Goal: Task Accomplishment & Management: Manage account settings

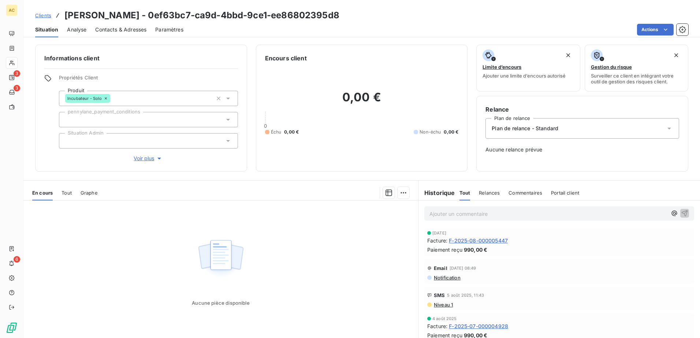
click at [47, 15] on span "Clients" at bounding box center [43, 15] width 16 height 6
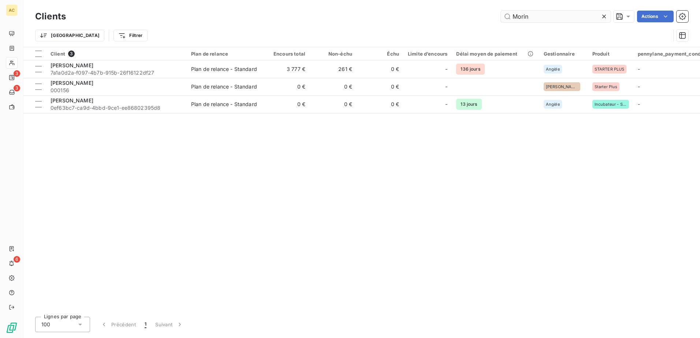
click at [568, 22] on input "Morin" at bounding box center [555, 17] width 110 height 12
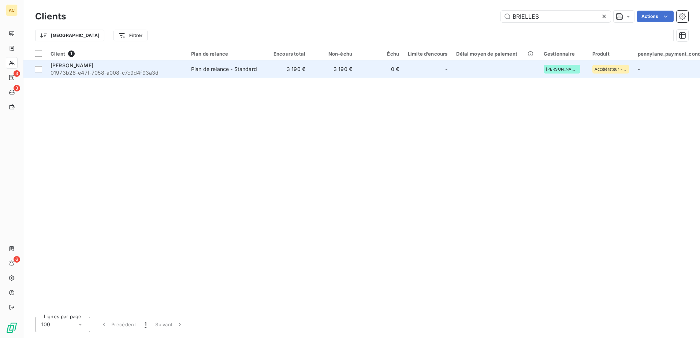
type input "BRIELLES"
click at [130, 72] on span "01973b26-e47f-7058-a008-c7c9d4f93a3d" at bounding box center [116, 72] width 132 height 7
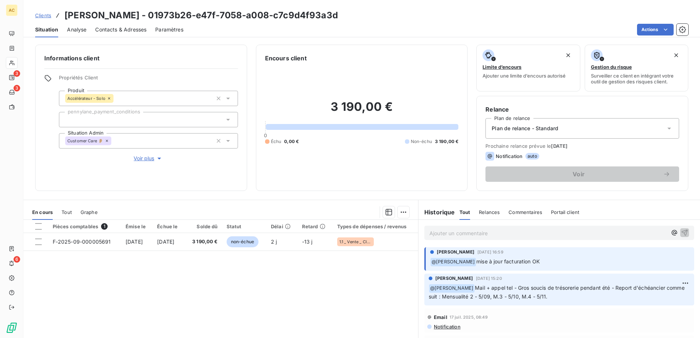
click at [457, 236] on p "Ajouter un commentaire ﻿" at bounding box center [547, 233] width 237 height 9
click at [480, 232] on p "Ajouter un commentaire ﻿" at bounding box center [547, 233] width 237 height 9
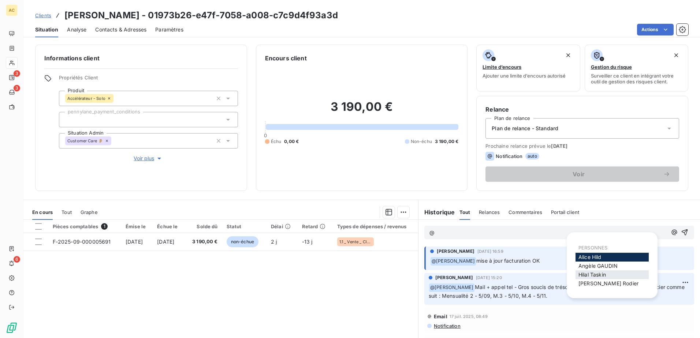
click at [590, 274] on span "[PERSON_NAME]" at bounding box center [591, 274] width 27 height 6
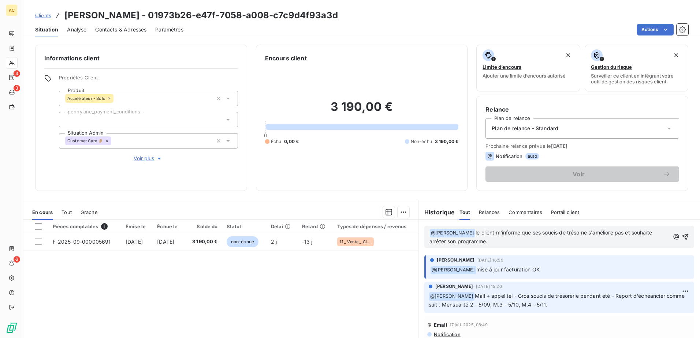
drag, startPoint x: 439, startPoint y: 236, endPoint x: 405, endPoint y: 229, distance: 35.2
click at [405, 229] on div "En cours Tout Graphe Pièces comptables 1 Émise le Échue le Solde dû Statut Déla…" at bounding box center [361, 291] width 676 height 183
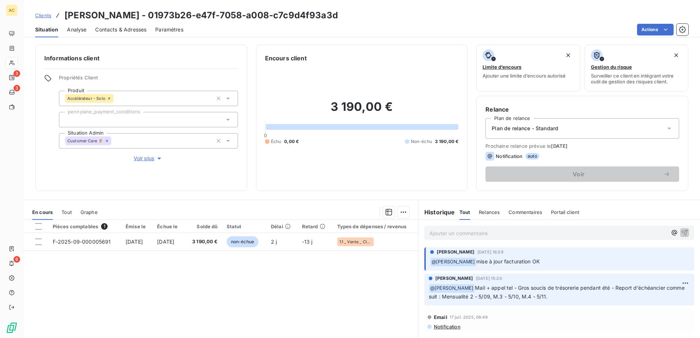
click at [260, 316] on div "Pièces comptables 1 Émise le Échue le Solde dû Statut Délai Retard Types de dép…" at bounding box center [220, 290] width 394 height 141
click at [44, 15] on span "Clients" at bounding box center [43, 15] width 16 height 6
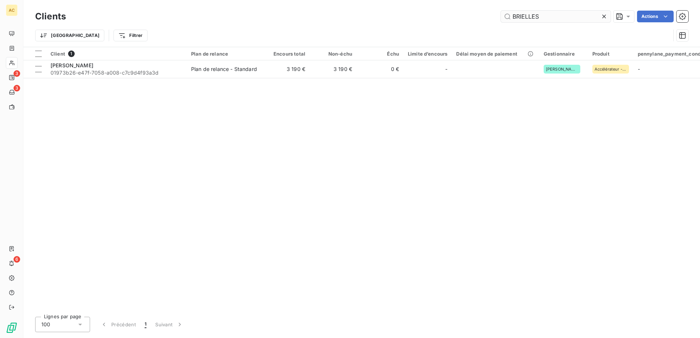
click at [571, 17] on input "BRIELLES" at bounding box center [555, 17] width 110 height 12
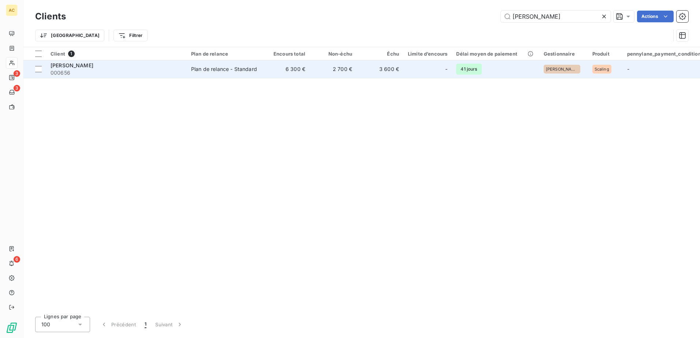
type input "[PERSON_NAME]"
click at [230, 69] on div "Plan de relance - Standard" at bounding box center [224, 68] width 66 height 7
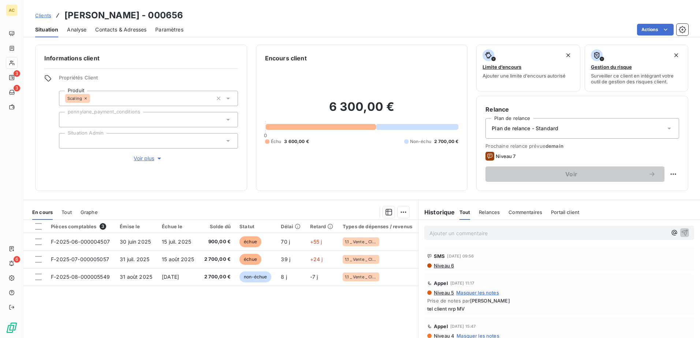
click at [137, 158] on span "Voir plus" at bounding box center [148, 158] width 29 height 7
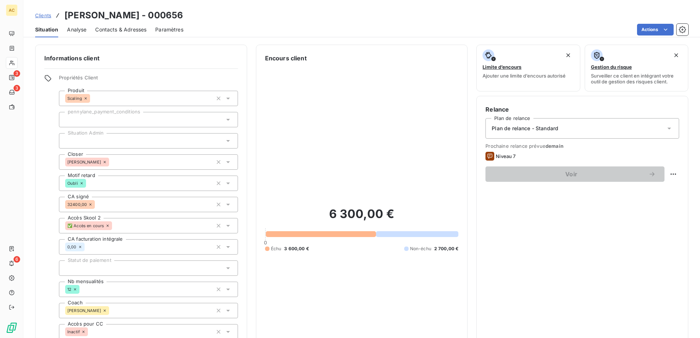
click at [39, 16] on span "Clients" at bounding box center [43, 15] width 16 height 6
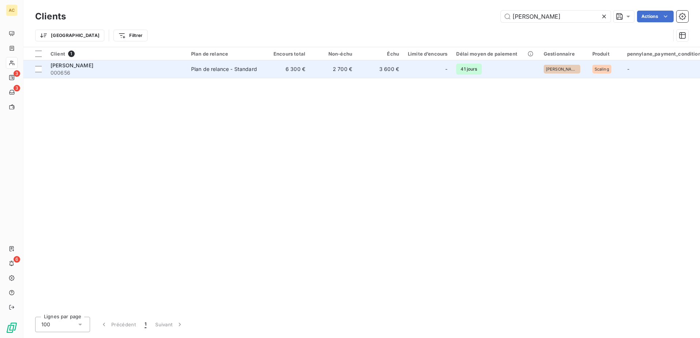
click at [173, 73] on span "000656" at bounding box center [116, 72] width 132 height 7
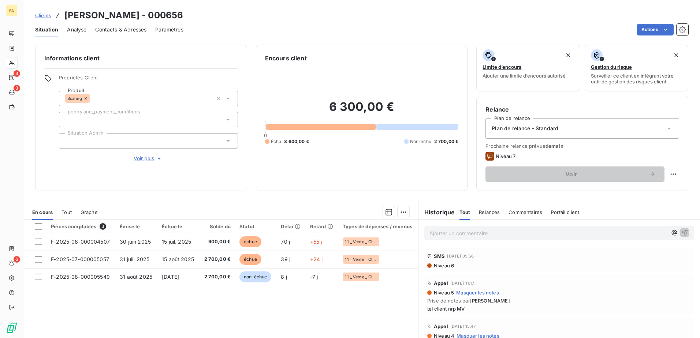
click at [459, 230] on p "Ajouter un commentaire ﻿" at bounding box center [547, 233] width 237 height 9
click at [626, 266] on div "[PERSON_NAME]" at bounding box center [611, 266] width 73 height 9
click at [607, 266] on span "[PERSON_NAME]" at bounding box center [597, 266] width 39 height 6
click at [539, 235] on p "﻿ @ [PERSON_NAME] ﻿ voici le WA du client :" at bounding box center [547, 233] width 237 height 9
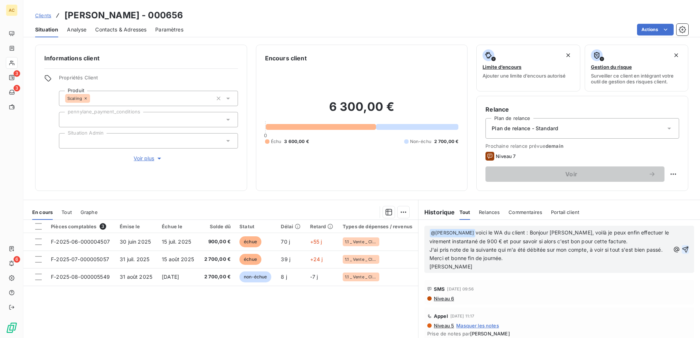
click at [681, 253] on icon "button" at bounding box center [684, 249] width 7 height 7
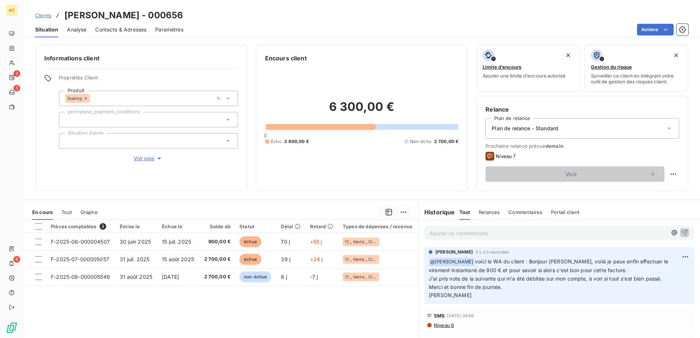
click at [41, 14] on span "Clients" at bounding box center [43, 15] width 16 height 6
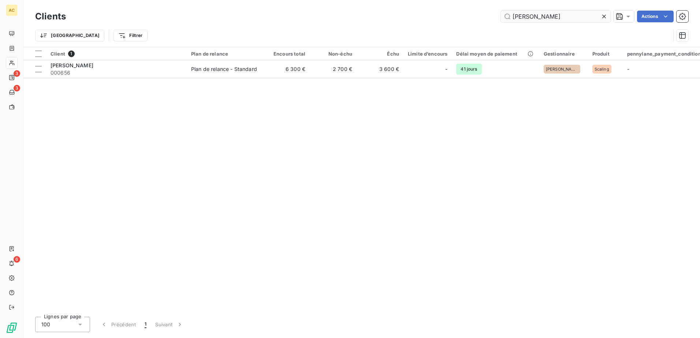
click at [577, 16] on input "[PERSON_NAME]" at bounding box center [555, 17] width 110 height 12
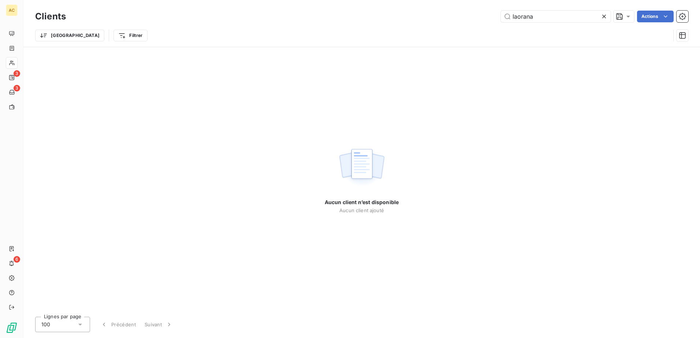
type input "Iaorana"
click at [605, 15] on icon at bounding box center [603, 16] width 7 height 7
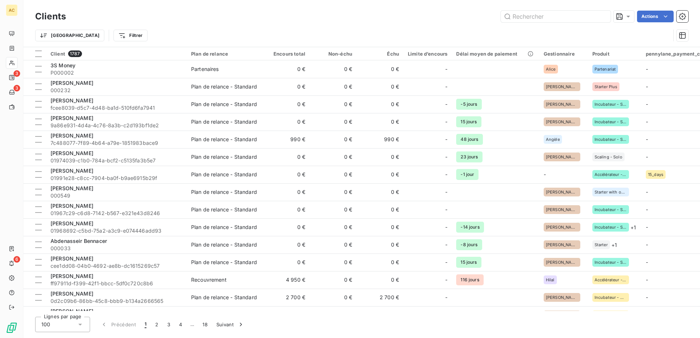
click at [12, 63] on icon at bounding box center [12, 63] width 6 height 6
click at [529, 13] on input "text" at bounding box center [555, 17] width 110 height 12
paste input "[PERSON_NAME]"
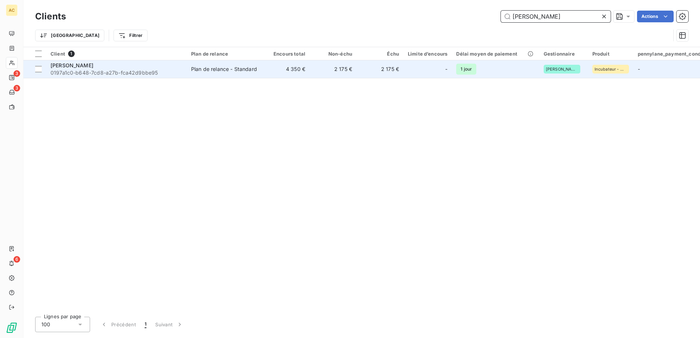
type input "[PERSON_NAME]"
click at [131, 74] on span "0197a1c0-b648-7cd8-a27b-fca42d9bbe95" at bounding box center [116, 72] width 132 height 7
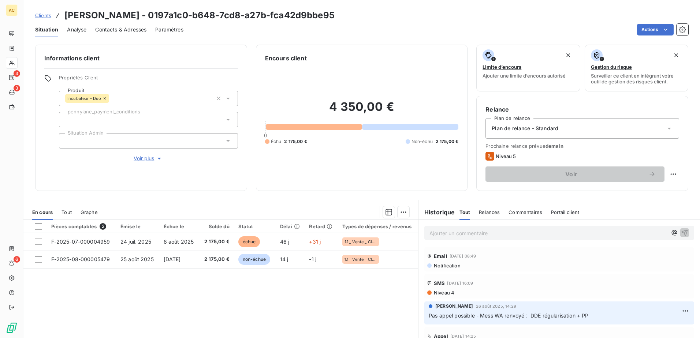
click at [151, 160] on span "Voir plus" at bounding box center [148, 158] width 29 height 7
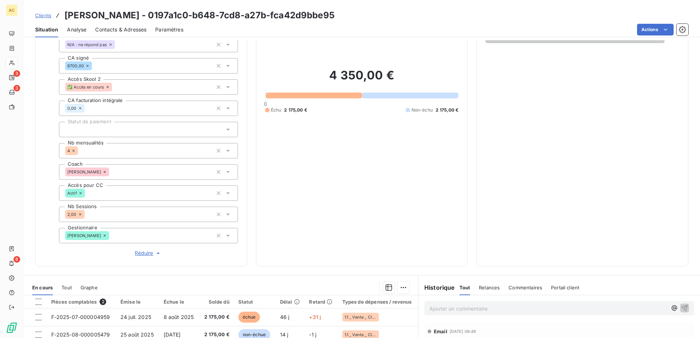
scroll to position [220, 0]
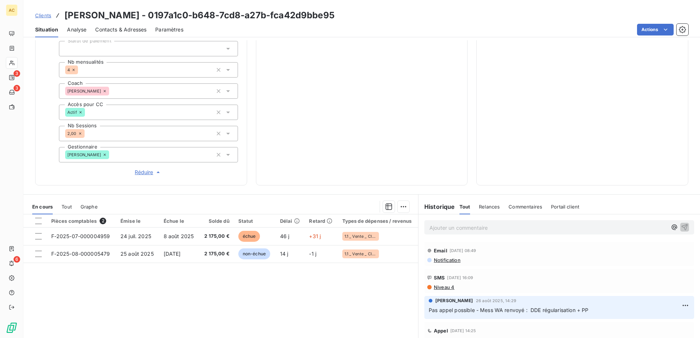
click at [142, 174] on span "Réduire" at bounding box center [148, 172] width 27 height 7
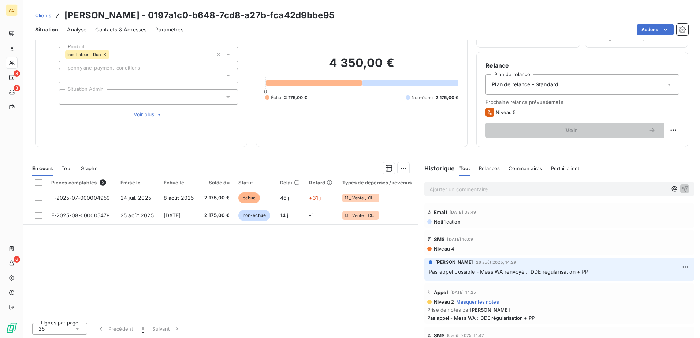
scroll to position [45, 0]
click at [361, 284] on div "Pièces comptables 2 Émise le Échue le Solde dû Statut Délai Retard Types de dép…" at bounding box center [220, 245] width 394 height 141
click at [66, 13] on h3 "[PERSON_NAME] - 0197a1c0-b648-7cd8-a27b-fca42d9bbe95" at bounding box center [199, 15] width 270 height 13
click at [99, 125] on div "Informations client Propriétés Client Produit Incubateur - Duo pennylane_paymen…" at bounding box center [141, 73] width 212 height 146
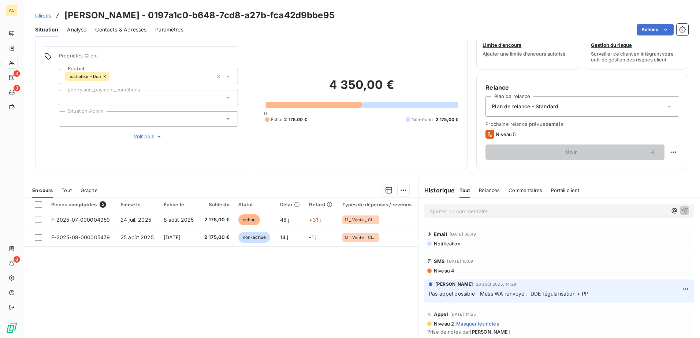
scroll to position [0, 0]
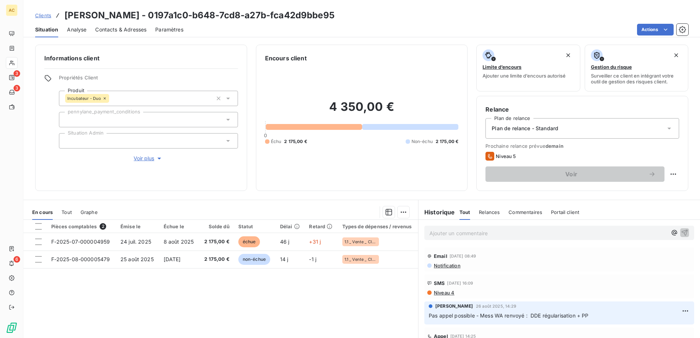
click at [110, 27] on span "Contacts & Adresses" at bounding box center [120, 29] width 51 height 7
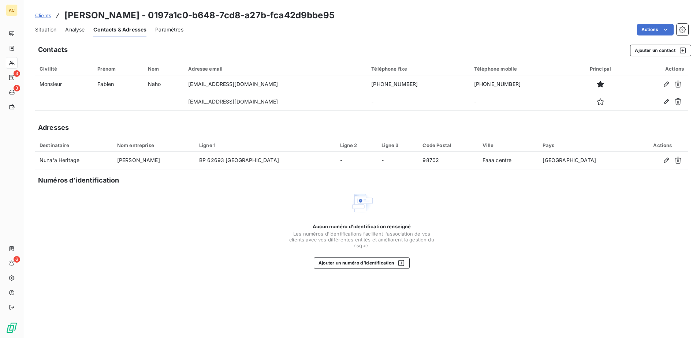
click at [50, 25] on div "Situation" at bounding box center [45, 29] width 21 height 15
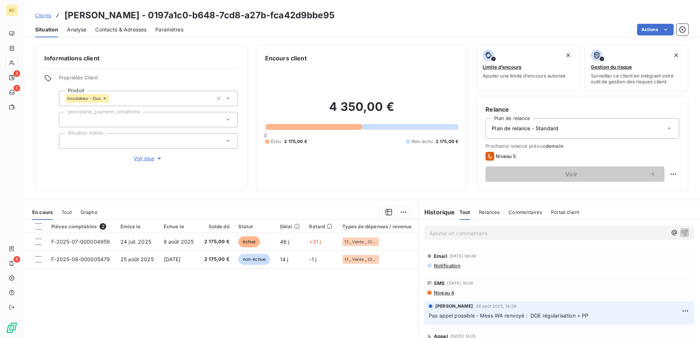
click at [466, 234] on p "Ajouter un commentaire ﻿" at bounding box center [547, 233] width 237 height 9
click at [480, 232] on p "message WA :" at bounding box center [547, 233] width 237 height 8
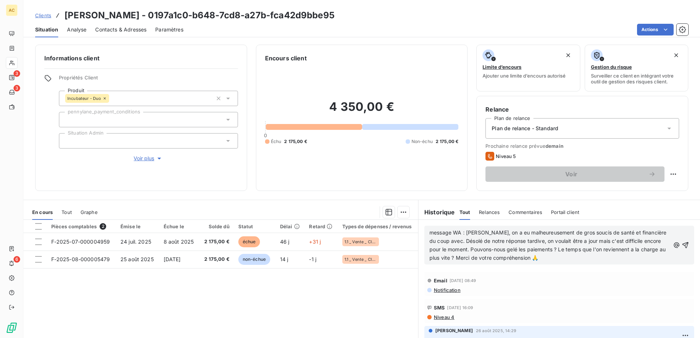
click at [458, 232] on span "message WA : [PERSON_NAME], on a eu malheureusement de gros soucis de santé et …" at bounding box center [548, 244] width 239 height 31
click at [489, 234] on span "message WA du client le : [PERSON_NAME], on a eu malheureusement de gros soucis…" at bounding box center [548, 244] width 238 height 31
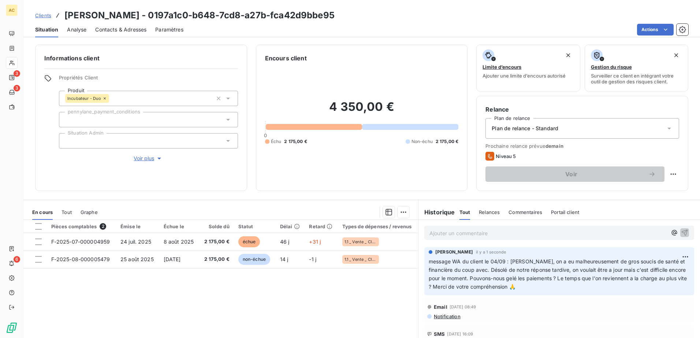
click at [467, 235] on p "Ajouter un commentaire ﻿" at bounding box center [547, 233] width 237 height 9
click at [656, 232] on div "Retour de ma part : refu pause facturation mail possible pause coaching avec po…" at bounding box center [558, 232] width 259 height 9
click at [652, 232] on span "Retour de ma part : refu pause facturation mail possible pause coaching avec po…" at bounding box center [541, 232] width 225 height 6
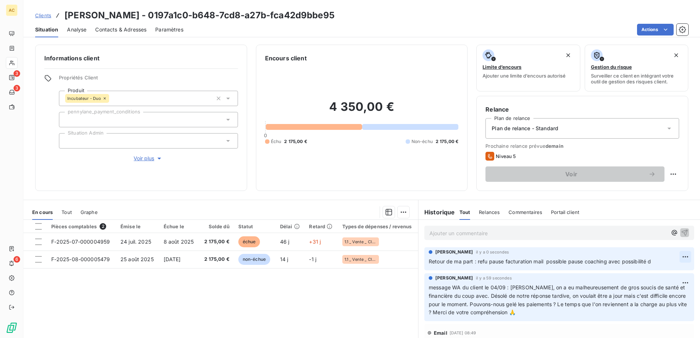
click at [671, 258] on html "AC 3 3 6 Clients [PERSON_NAME] - 0197a1c0-b648-7cd8-a27b-fca42d9bbe95 Situation…" at bounding box center [350, 169] width 700 height 338
click at [664, 274] on div "Editer" at bounding box center [656, 273] width 41 height 12
click at [674, 256] on html "AC 3 3 6 Clients [PERSON_NAME] - 0197a1c0-b648-7cd8-a27b-fca42d9bbe95 Situation…" at bounding box center [350, 169] width 700 height 338
click at [656, 271] on div "Editer" at bounding box center [656, 273] width 41 height 12
click at [46, 15] on span "Clients" at bounding box center [43, 15] width 16 height 6
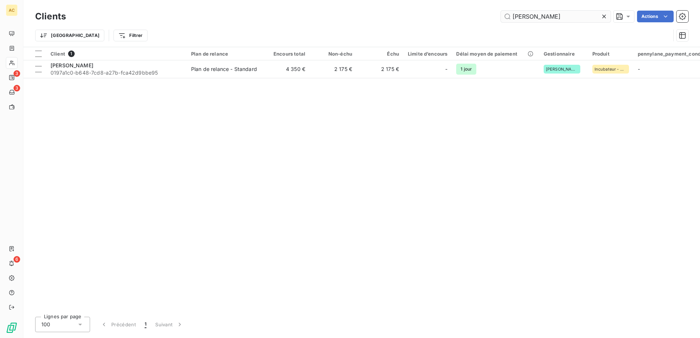
click at [541, 14] on input "[PERSON_NAME]" at bounding box center [555, 17] width 110 height 12
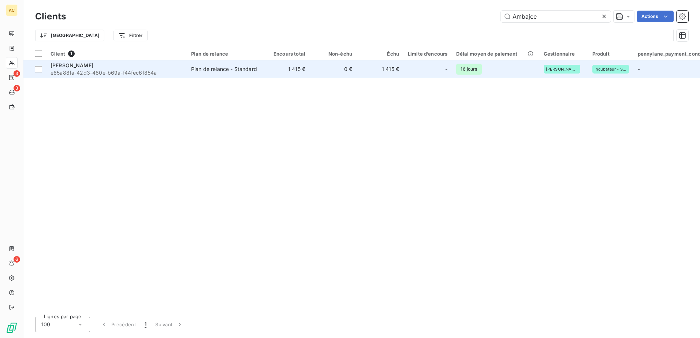
type input "Ambajee"
click at [147, 69] on span "e65a88fa-42d3-480e-b69a-f44fec6f854a" at bounding box center [116, 72] width 132 height 7
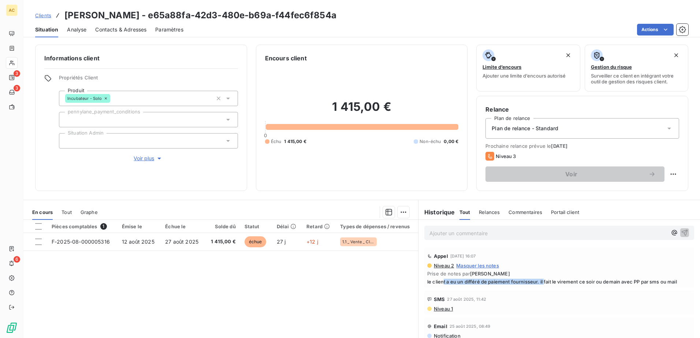
drag, startPoint x: 439, startPoint y: 283, endPoint x: 541, endPoint y: 283, distance: 102.1
click at [541, 283] on span "le client a eu un différé de paiement fournisseur. il fait le virement ce soir …" at bounding box center [559, 282] width 264 height 6
click at [375, 288] on div "Pièces comptables 1 Émise le Échue le Solde dû Statut Délai Retard Types de dép…" at bounding box center [220, 290] width 394 height 141
click at [41, 15] on span "Clients" at bounding box center [43, 15] width 16 height 6
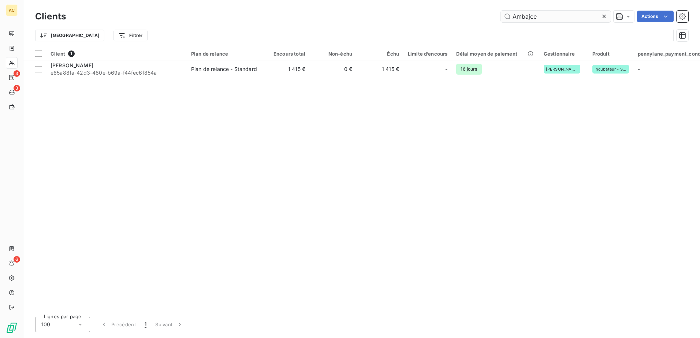
click at [532, 16] on input "Ambajee" at bounding box center [555, 17] width 110 height 12
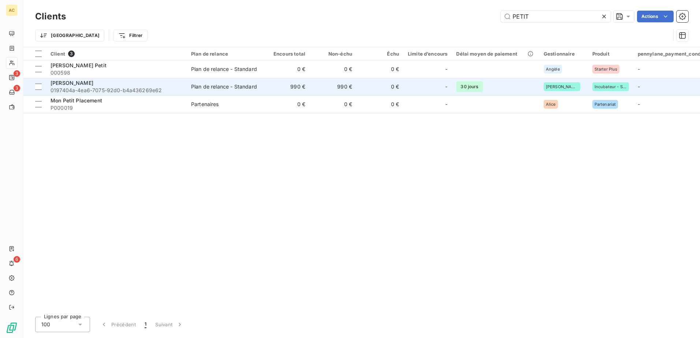
type input "PETIT"
click at [148, 87] on span "0197404a-4ea6-7075-92d0-b4a436269e62" at bounding box center [116, 90] width 132 height 7
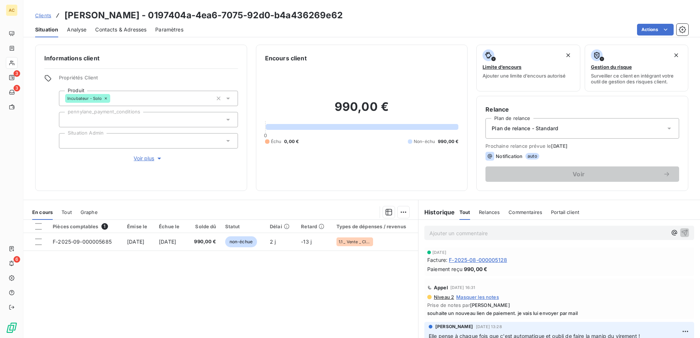
click at [459, 235] on p "Ajouter un commentaire ﻿" at bounding box center [547, 233] width 237 height 9
click at [564, 235] on span "Lien de paiement validé 7 paiements programmé avecc 30jours d interval" at bounding box center [519, 232] width 180 height 6
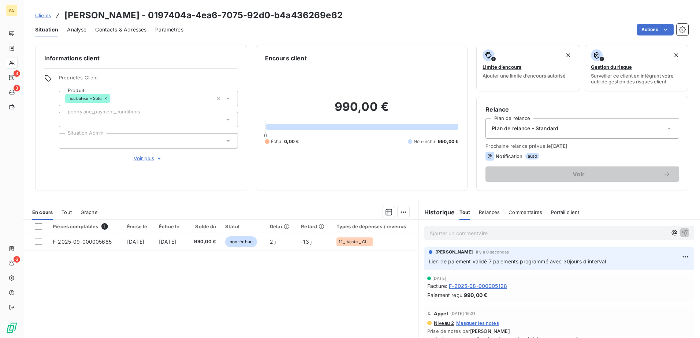
click at [230, 289] on div "Pièces comptables 1 Émise le Échue le Solde dû Statut Délai Retard Types de dép…" at bounding box center [220, 290] width 394 height 141
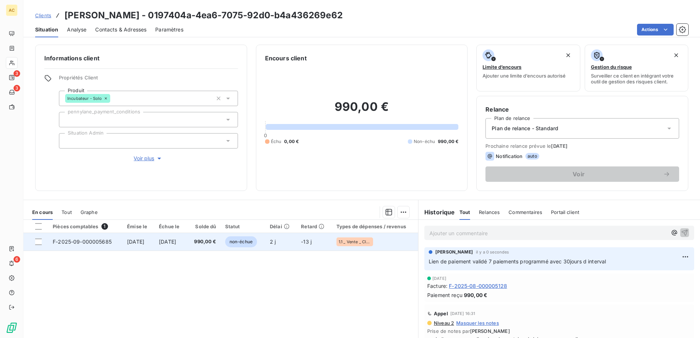
click at [168, 241] on span "[DATE]" at bounding box center [167, 242] width 17 height 6
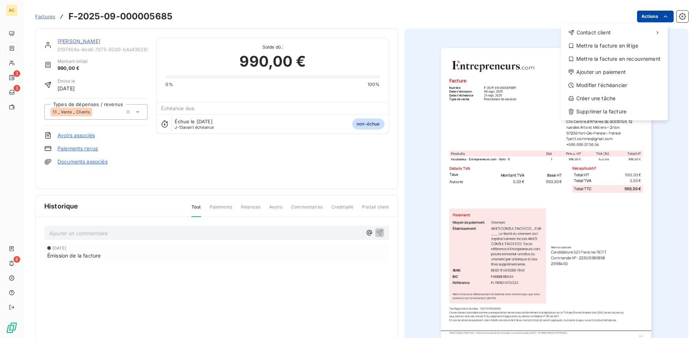
click at [664, 15] on html "AC 3 3 6 Factures F-2025-09-000005685 Actions Contact client Mettre la facture …" at bounding box center [350, 169] width 700 height 338
click at [618, 71] on div "Ajouter un paiement" at bounding box center [613, 72] width 101 height 12
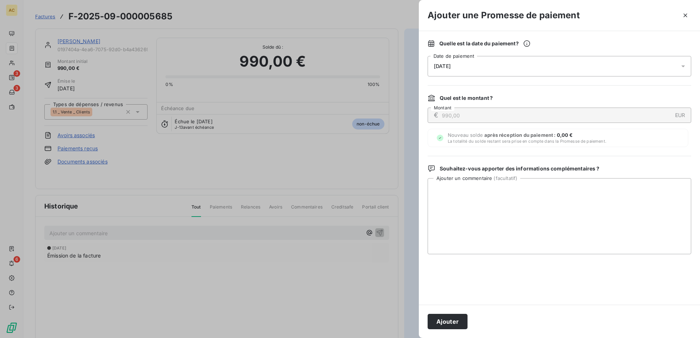
click at [450, 67] on span "[DATE]" at bounding box center [442, 66] width 17 height 6
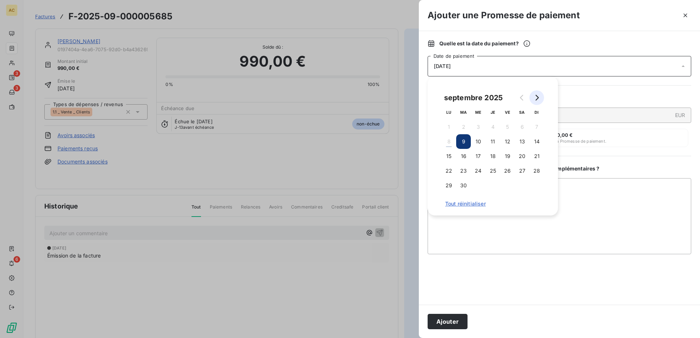
click at [536, 95] on icon "Go to next month" at bounding box center [536, 98] width 3 height 6
click at [520, 127] on button "4" at bounding box center [521, 127] width 15 height 15
click at [443, 141] on button "6" at bounding box center [448, 141] width 15 height 15
click at [590, 222] on textarea "Ajouter un commentaire ( facultatif )" at bounding box center [558, 216] width 263 height 76
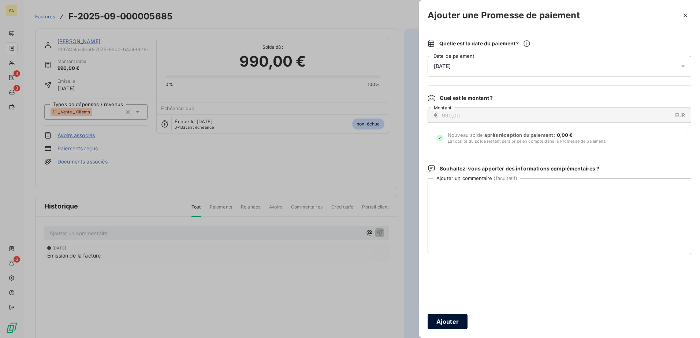
click at [445, 325] on button "Ajouter" at bounding box center [447, 321] width 40 height 15
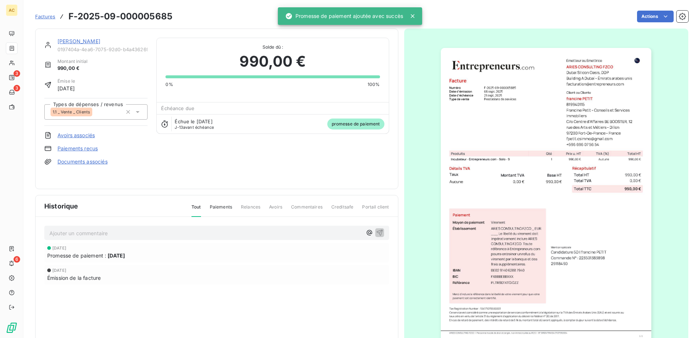
click at [165, 313] on div "[DATE] Promesse de paiement : [DATE] [DATE] Émission de la facture" at bounding box center [216, 278] width 345 height 71
click at [38, 14] on span "Factures" at bounding box center [45, 17] width 20 height 6
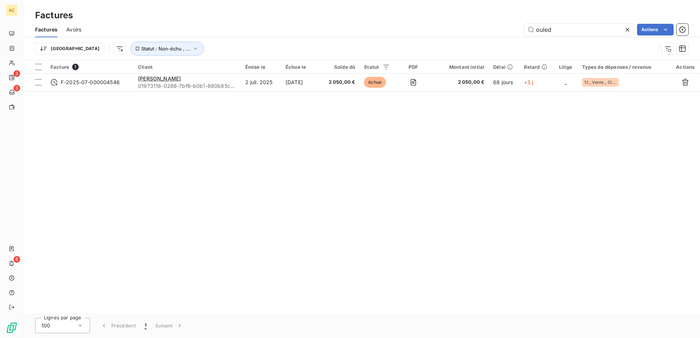
click at [116, 149] on div "Facture 1 Client Émise le Échue le Solde dû Statut PDF Montant initial Délai Re…" at bounding box center [361, 186] width 676 height 253
